Goal: Task Accomplishment & Management: Manage account settings

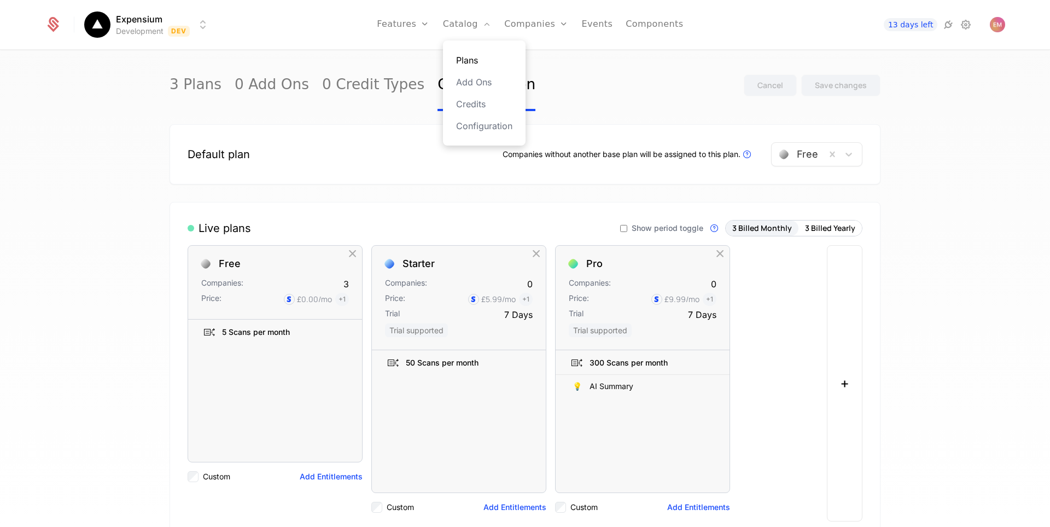
click at [481, 58] on link "Plans" at bounding box center [484, 60] width 56 height 13
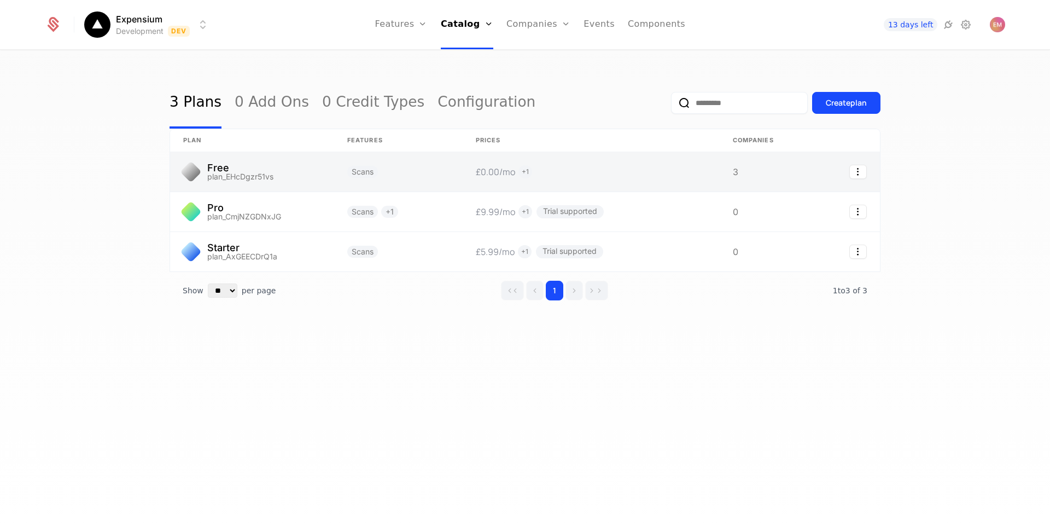
click at [293, 165] on link at bounding box center [252, 171] width 164 height 39
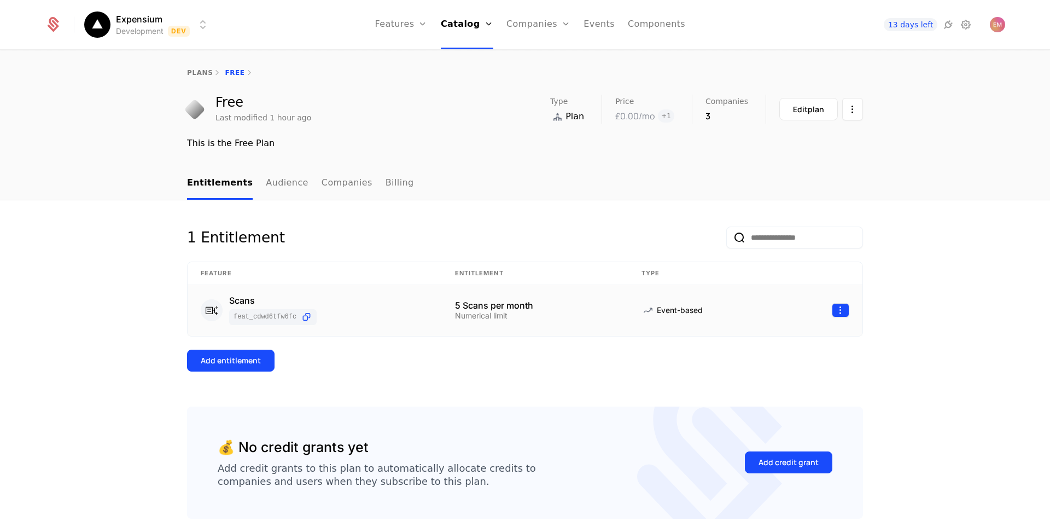
click at [838, 311] on html "Expensium Development Dev Features Features Flags Catalog Plans Add Ons Credits…" at bounding box center [525, 263] width 1050 height 527
click at [771, 357] on div "Edit" at bounding box center [763, 362] width 28 height 15
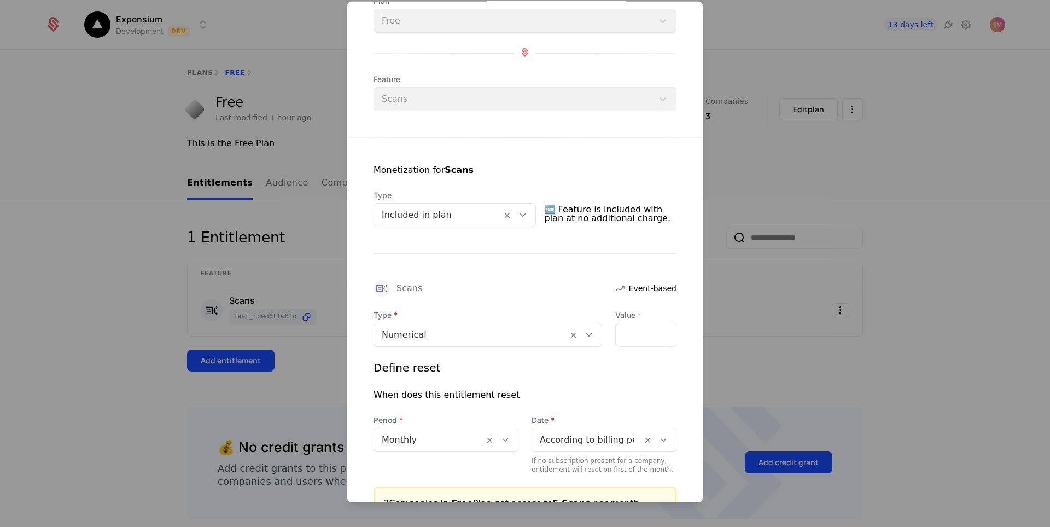
scroll to position [109, 0]
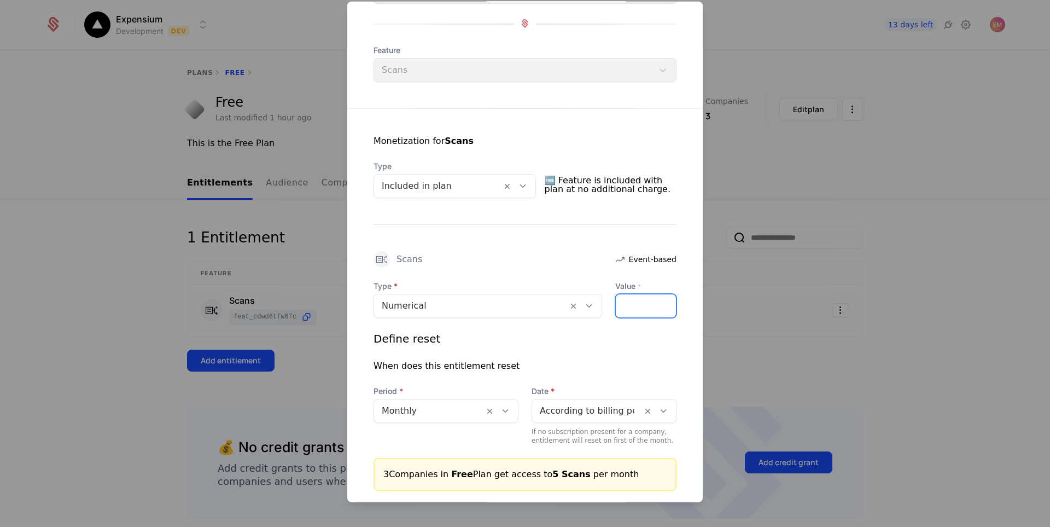
click at [641, 306] on input "*" at bounding box center [646, 305] width 60 height 23
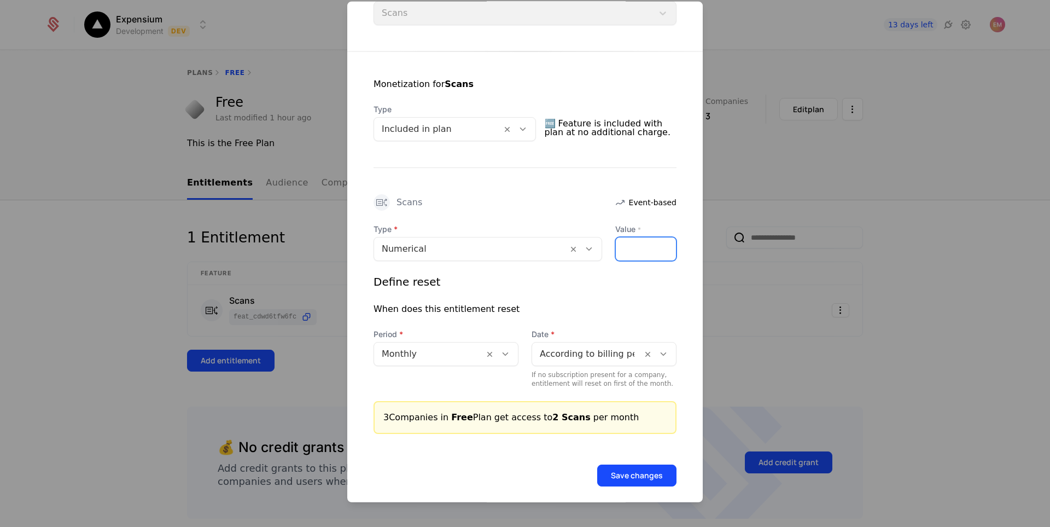
scroll to position [176, 0]
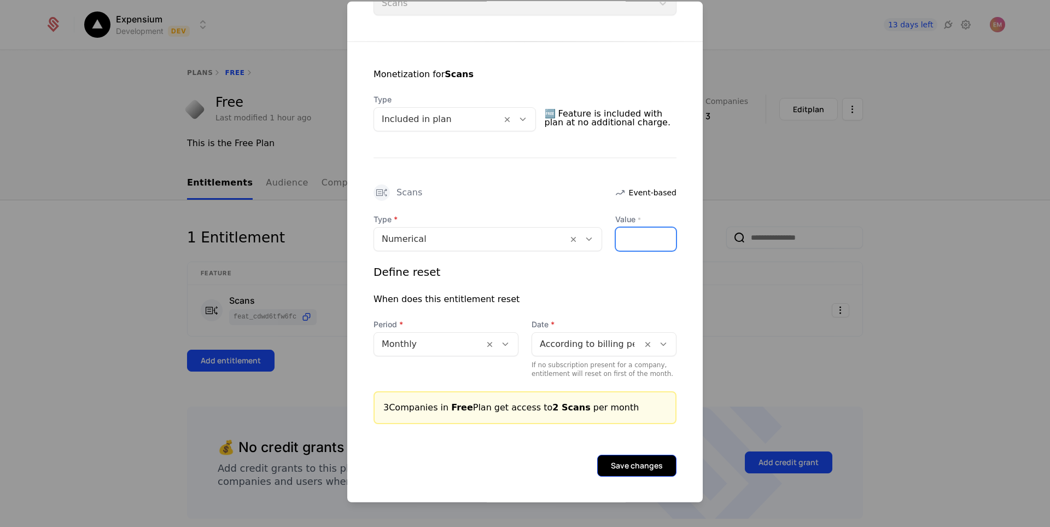
type input "*"
click at [647, 467] on button "Save changes" at bounding box center [636, 465] width 79 height 22
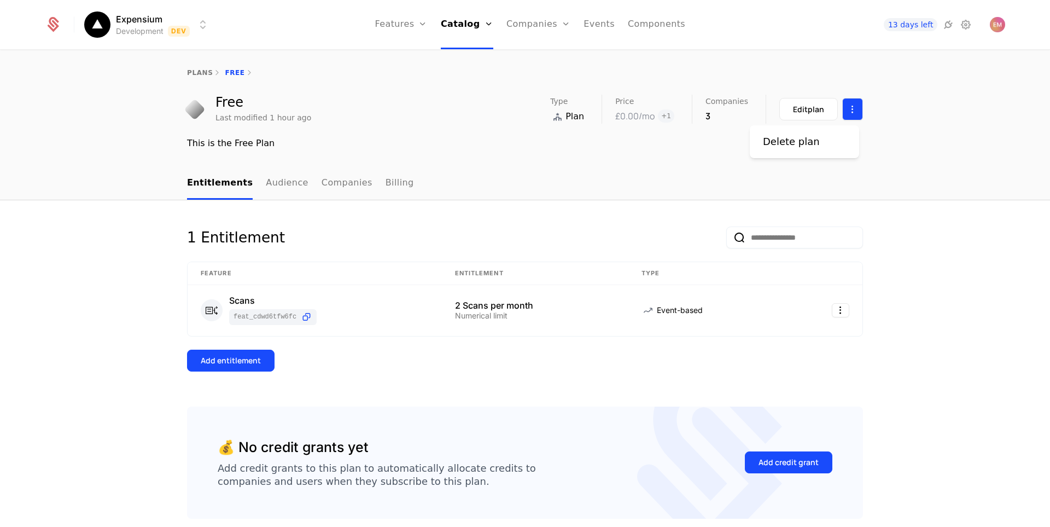
click at [856, 114] on html "Expensium Development Dev Features Features Flags Catalog Plans Add Ons Credits…" at bounding box center [525, 263] width 1050 height 527
click at [633, 171] on html "Expensium Development Dev Features Features Flags Catalog Plans Add Ons Credits…" at bounding box center [525, 263] width 1050 height 527
